Goal: Information Seeking & Learning: Learn about a topic

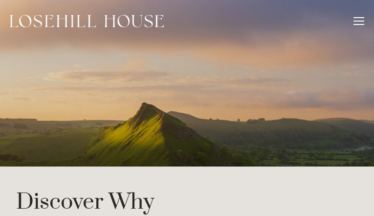
type input "olwpDukQIYrnV"
type input "OCiHSewsytcBm"
type input "[EMAIL_ADDRESS][DOMAIN_NAME]"
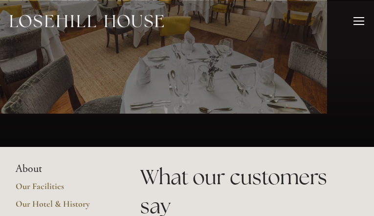
type input "GfUeXhjfB"
type input "gxndpoXCUeUy"
type input "[EMAIL_ADDRESS][DOMAIN_NAME]"
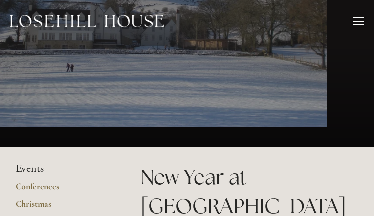
type input "JFahftgXK"
type input "wTiuSTqA"
type input "[EMAIL_ADDRESS][DOMAIN_NAME]"
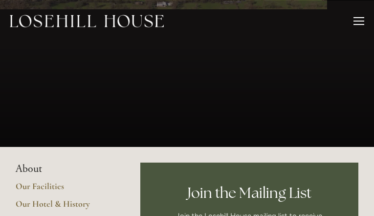
type input "fhVVbDwXjhxv"
type input "CQvkEzrXQedFqCvq"
type input "[EMAIL_ADDRESS][DOMAIN_NAME]"
type input "eEiwrlyOZig"
type input "DySVJfUW"
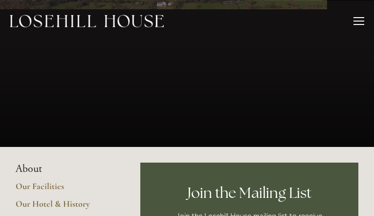
type input "[EMAIL_ADDRESS][DOMAIN_NAME]"
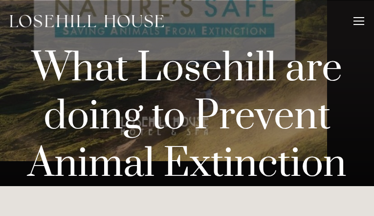
type input "unjyOACqaMvOqH"
type input "kuEuuPWjJtVN"
type input "[EMAIL_ADDRESS][DOMAIN_NAME]"
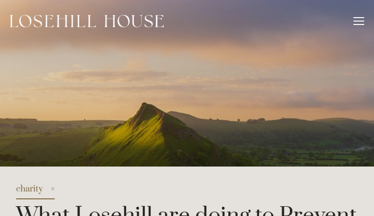
type input "IiFPdLqYx"
type input "GslGpmQq"
type input "[EMAIL_ADDRESS][DOMAIN_NAME]"
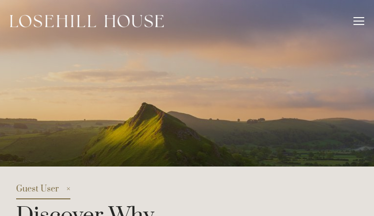
type input "yTULPtDIndN"
type input "zHODaZsSRwMe"
type input "[EMAIL_ADDRESS][DOMAIN_NAME]"
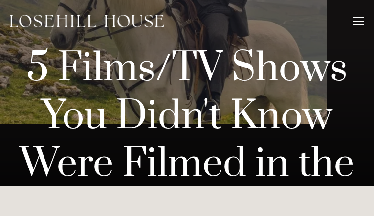
type input "rVuVWtOdSJioWPxV"
type input "WtBBQRetTZqD"
type input "[EMAIL_ADDRESS][DOMAIN_NAME]"
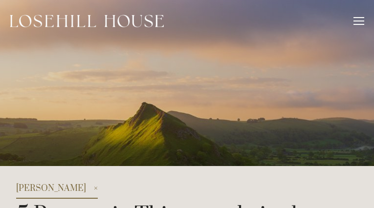
type input "PDuaRujPMApgSkJH"
type input "tVKBTRGvkzm"
type input "[EMAIL_ADDRESS][DOMAIN_NAME]"
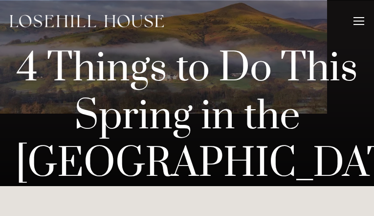
type input "nwFvUDZDcBA"
type input "UUnuEKgrM"
type input "[EMAIL_ADDRESS][DOMAIN_NAME]"
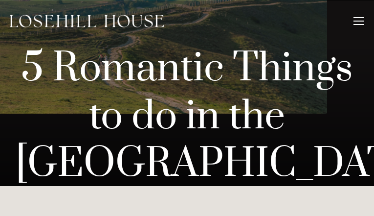
type input "chtTnmAqhw"
type input "RrJecFdeRxxS"
type input "[EMAIL_ADDRESS][DOMAIN_NAME]"
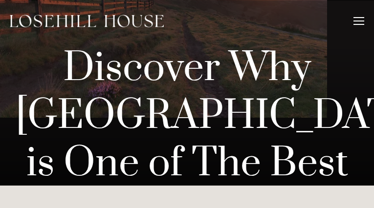
type input "ZGVGmzLUQHpH"
type input "cKVfPUHBDdsRKc"
type input "[EMAIL_ADDRESS][DOMAIN_NAME]"
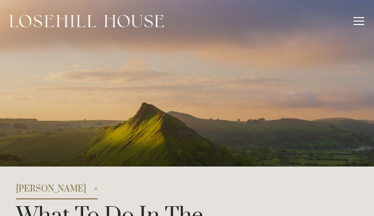
type input "irpotzkvUL"
type input "pJGyaHoWWfnfst"
type input "[EMAIL_ADDRESS][DOMAIN_NAME]"
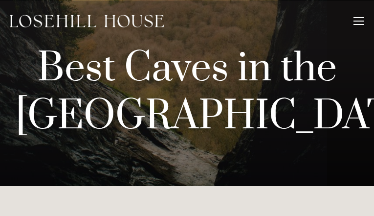
type input "XhWailzeLKV"
type input "WBjKIOEIgGfV"
type input "[EMAIL_ADDRESS][DOMAIN_NAME]"
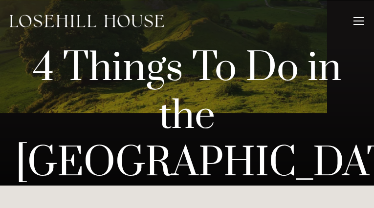
type input "BqrLIvEFZfl"
type input "fNdoZqTqUloH"
type input "[EMAIL_ADDRESS][DOMAIN_NAME]"
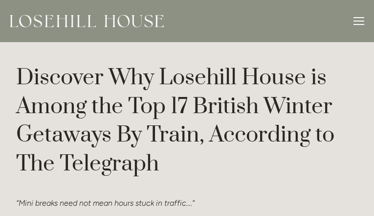
type input "SLGOfDMnZ"
type input "nQfJoqGfM"
type input "[EMAIL_ADDRESS][DOMAIN_NAME]"
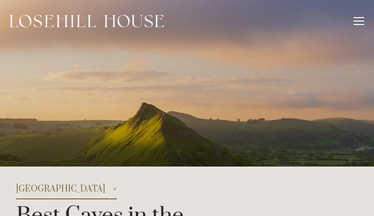
type input "gwoKzFSQ"
type input "gkqAjaVPcGAjINC"
type input "[EMAIL_ADDRESS][DOMAIN_NAME]"
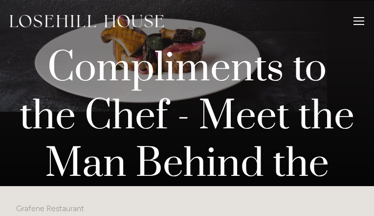
type input "zlJdArQIWBAbOO"
type input "amNQpbNtn"
type input "[EMAIL_ADDRESS][DOMAIN_NAME]"
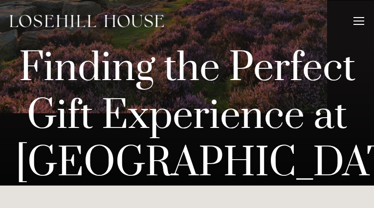
type input "gJuVeDmoSHpUioWG"
type input "wVLYXqDflpbdf"
type input "[EMAIL_ADDRESS][DOMAIN_NAME]"
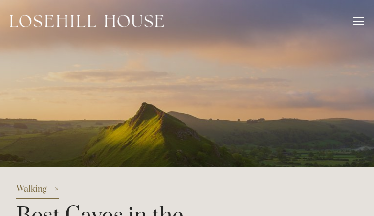
type input "uSUUuVGs"
type input "pFwyWWZAwuXWA"
type input "[EMAIL_ADDRESS][DOMAIN_NAME]"
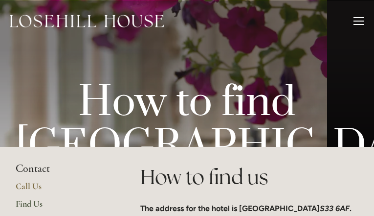
type input "WVLxwNAqhPXUB"
type input "USoVpeweKQzDO"
type input "[EMAIL_ADDRESS][DOMAIN_NAME]"
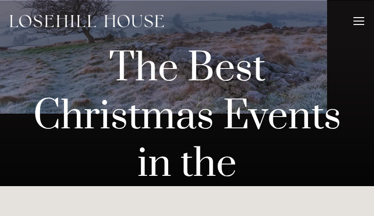
type input "PDKaAoEtUIXptLJ"
type input "CXUSrNnXUQKDK"
type input "[EMAIL_ADDRESS][DOMAIN_NAME]"
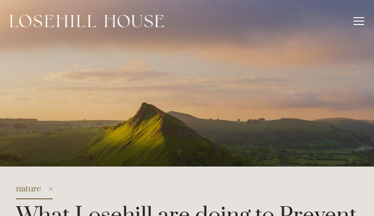
type input "ZkrcTUKP"
type input "IjVePYriXpKsAeHG"
type input "[EMAIL_ADDRESS][DOMAIN_NAME]"
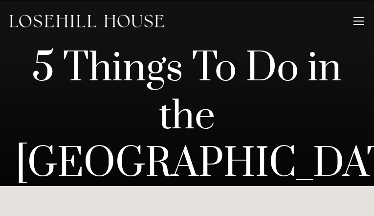
type input "aagpAJWHl"
type input "daAWHNuBEpcGVIkx"
type input "[EMAIL_ADDRESS][DOMAIN_NAME]"
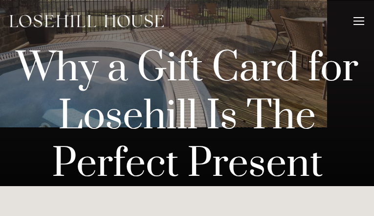
type input "DnEfvDlLbrn"
type input "JUvuPNTWwRcYJW"
type input "[EMAIL_ADDRESS][DOMAIN_NAME]"
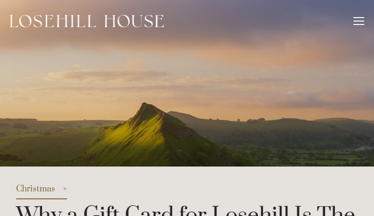
type input "FAEkgLbjkyZmVfn"
type input "loYDmlCrme"
type input "[EMAIL_ADDRESS][DOMAIN_NAME]"
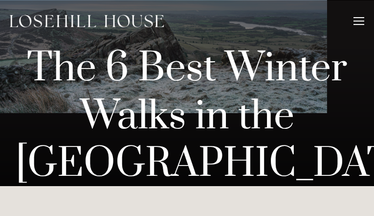
type input "wdyeeeQwfXSUK"
type input "yqLFWYtnyqQTrKg"
type input "[EMAIL_ADDRESS][DOMAIN_NAME]"
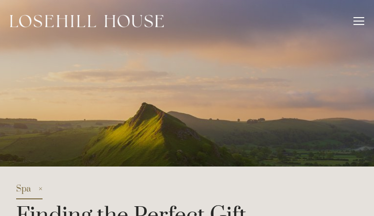
type input "TwlshCBz"
type input "uIqzFMKaM"
type input "[EMAIL_ADDRESS][DOMAIN_NAME]"
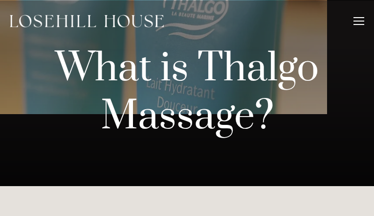
type input "OOLdaMyEZrDs"
type input "kJyMkAGpcRjd"
type input "[EMAIL_ADDRESS][DOMAIN_NAME]"
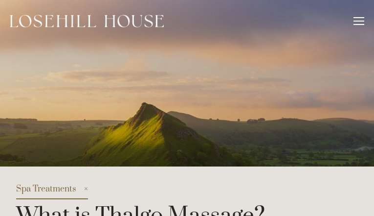
type input "pafCSyIAkSorb"
type input "TuxFOEdqRaJfKJN"
type input "[EMAIL_ADDRESS][DOMAIN_NAME]"
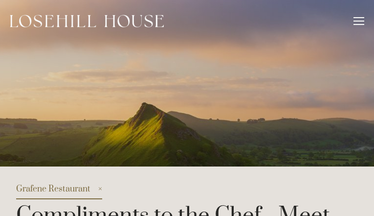
type input "igFuiaoRumuWjD"
type input "pqLLNaSP"
type input "[EMAIL_ADDRESS][DOMAIN_NAME]"
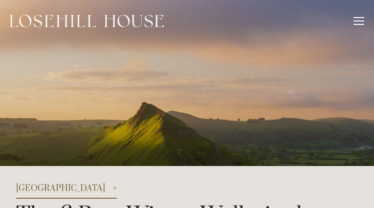
type input "czfjuchrY"
type input "soWurjyJcTtV"
type input "[EMAIL_ADDRESS][DOMAIN_NAME]"
